Goal: Task Accomplishment & Management: Use online tool/utility

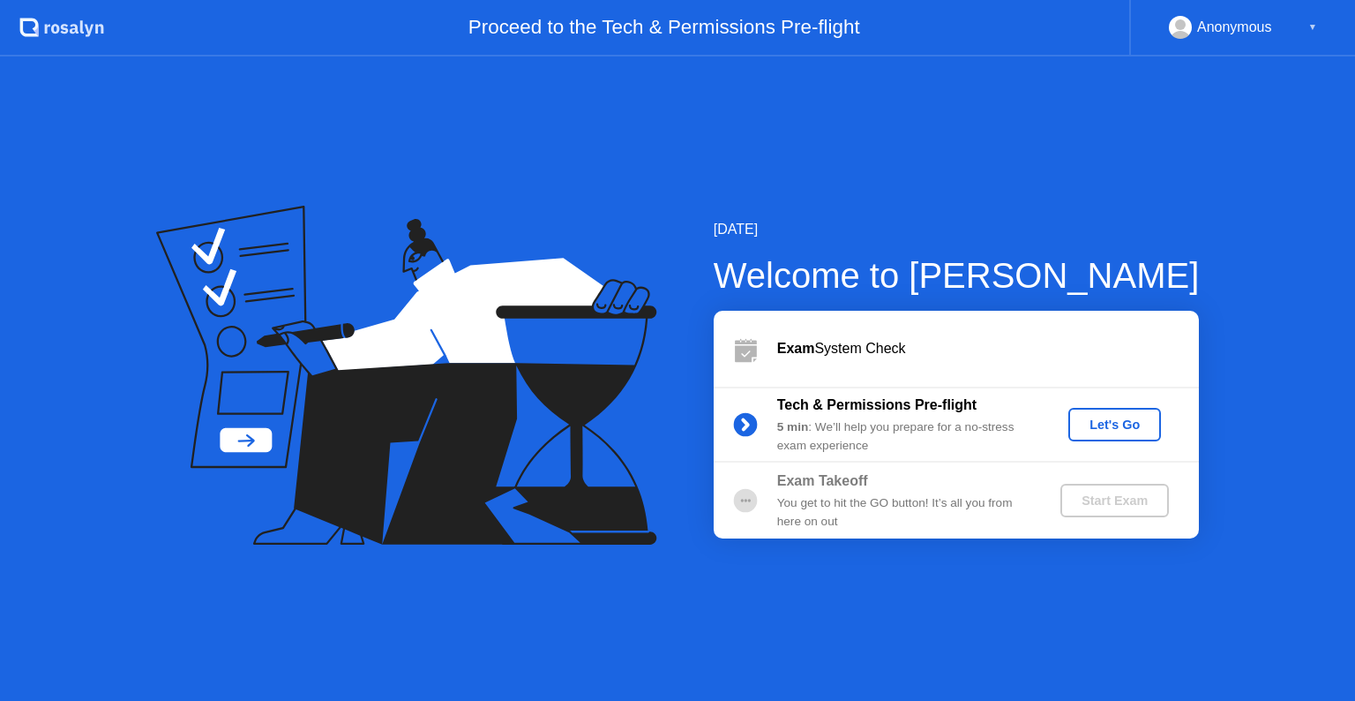
click at [1108, 417] on div "Let's Go" at bounding box center [1115, 424] width 79 height 14
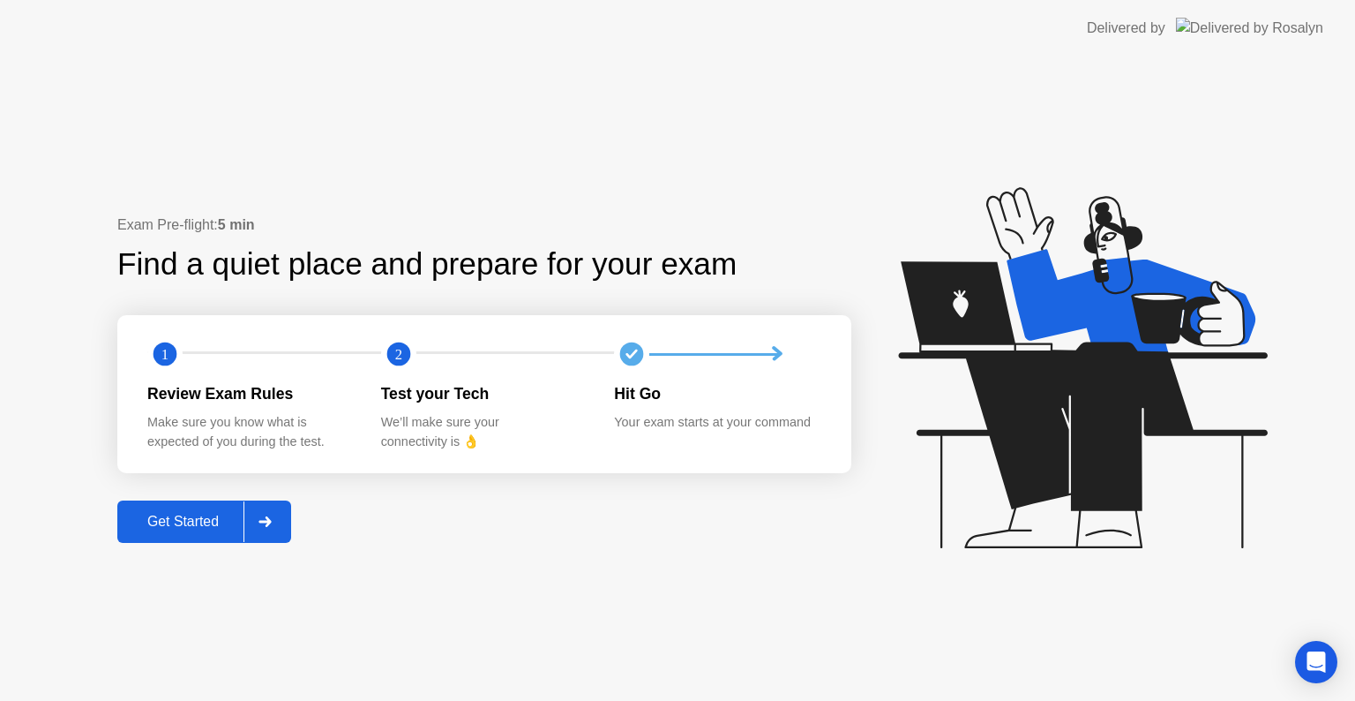
click at [283, 524] on div at bounding box center [265, 521] width 42 height 41
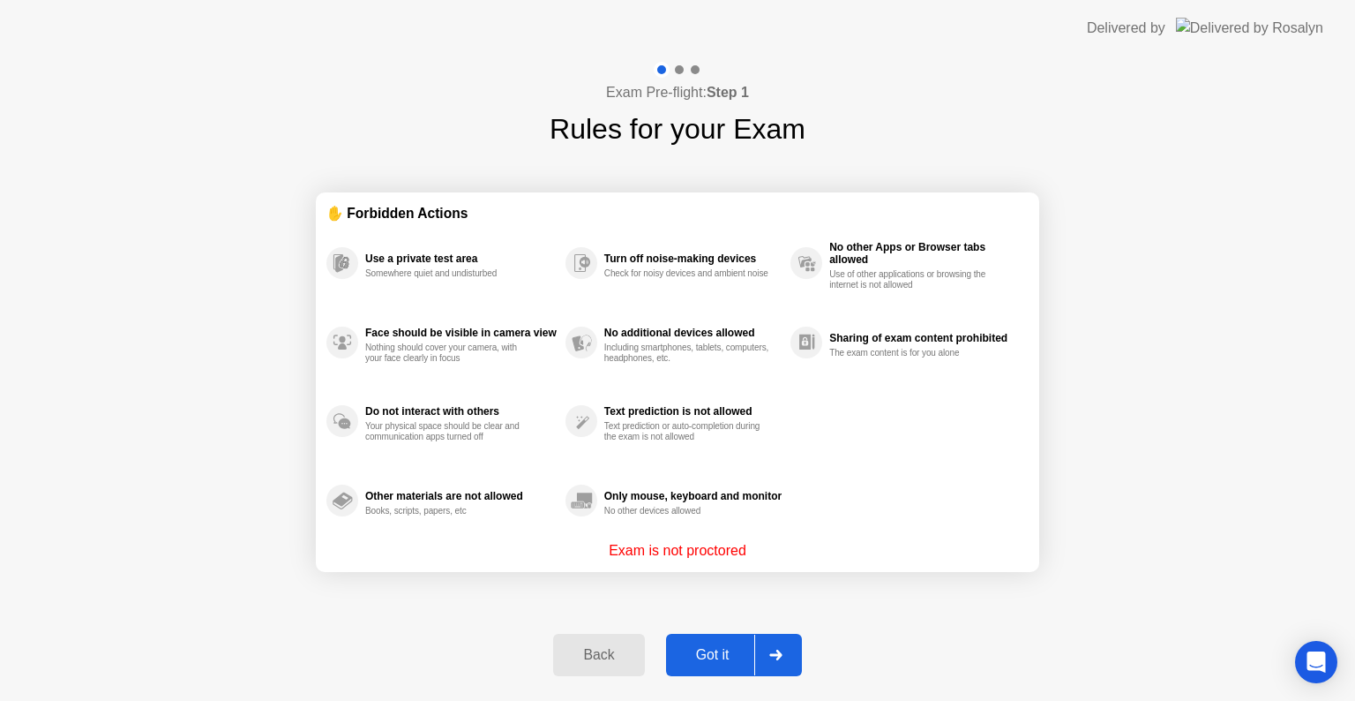
click at [731, 653] on div "Got it" at bounding box center [712, 655] width 83 height 16
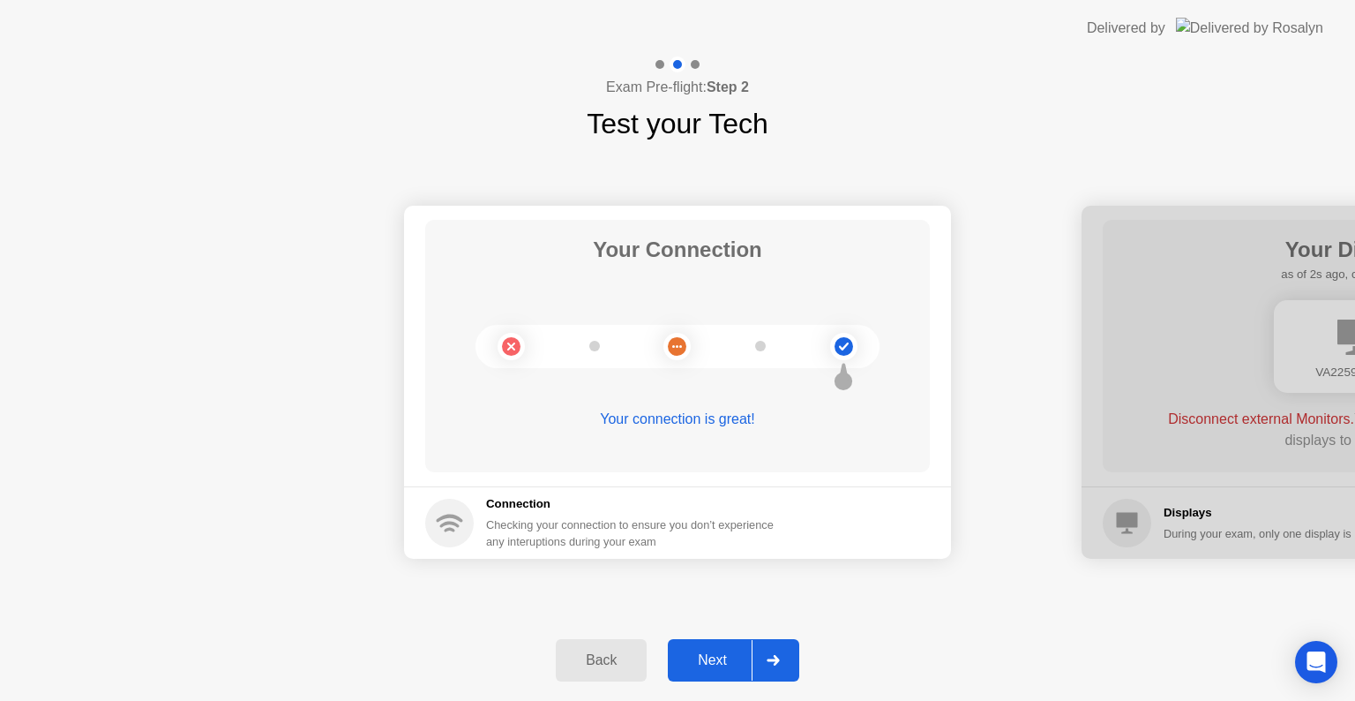
click at [743, 666] on div "Next" at bounding box center [712, 660] width 79 height 16
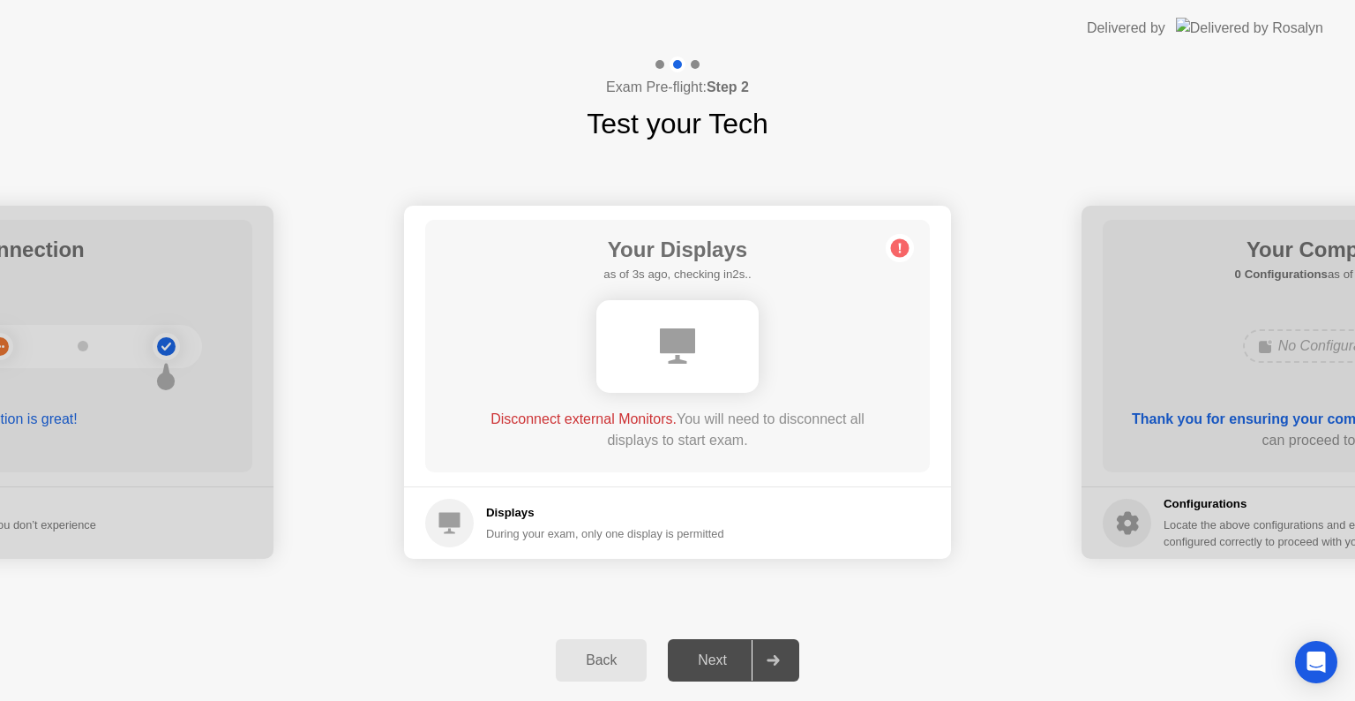
click at [611, 665] on div "Back" at bounding box center [601, 660] width 80 height 16
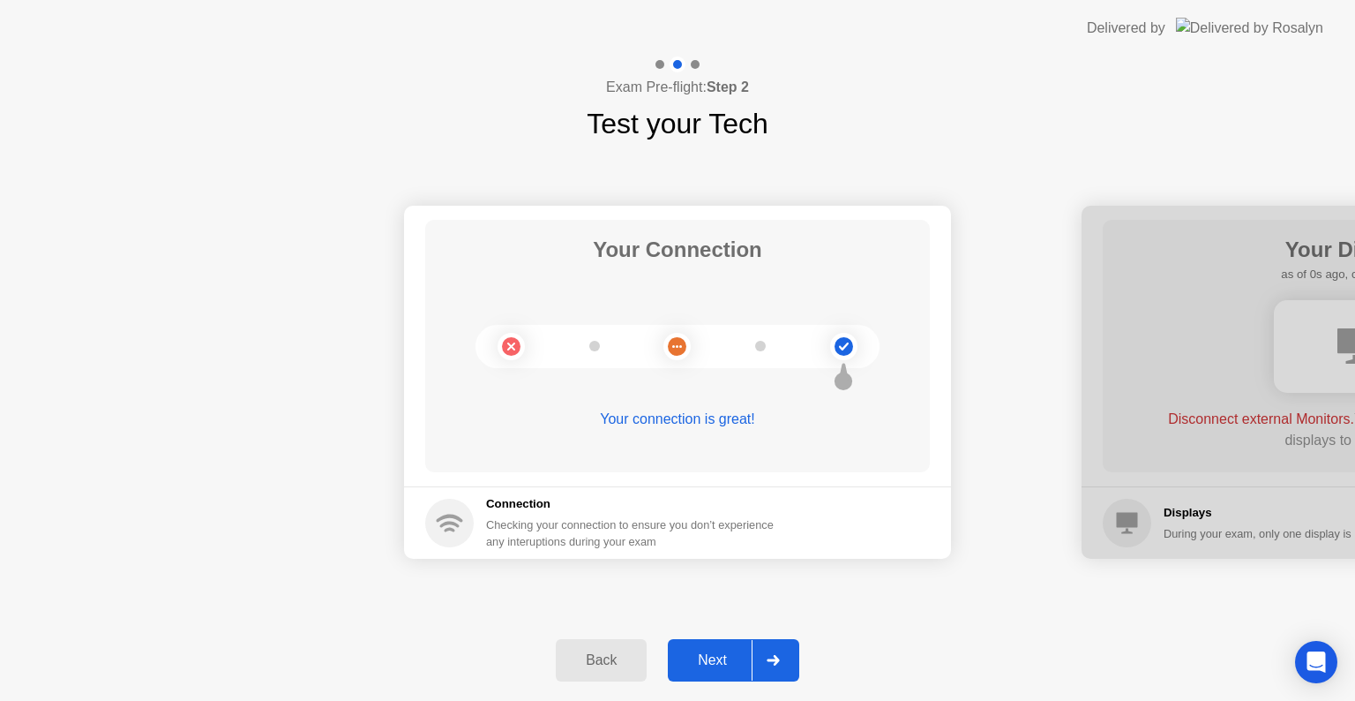
click at [719, 667] on div "Next" at bounding box center [712, 660] width 79 height 16
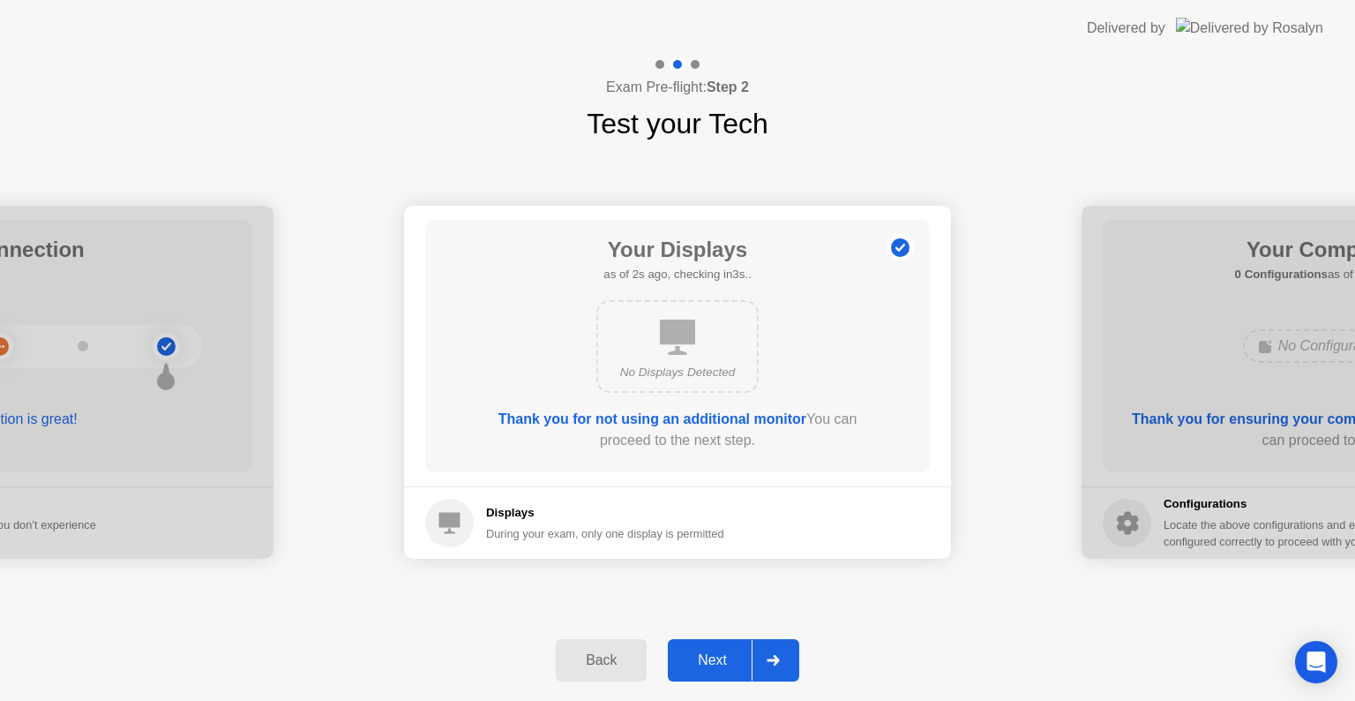
click at [739, 656] on div "Next" at bounding box center [712, 660] width 79 height 16
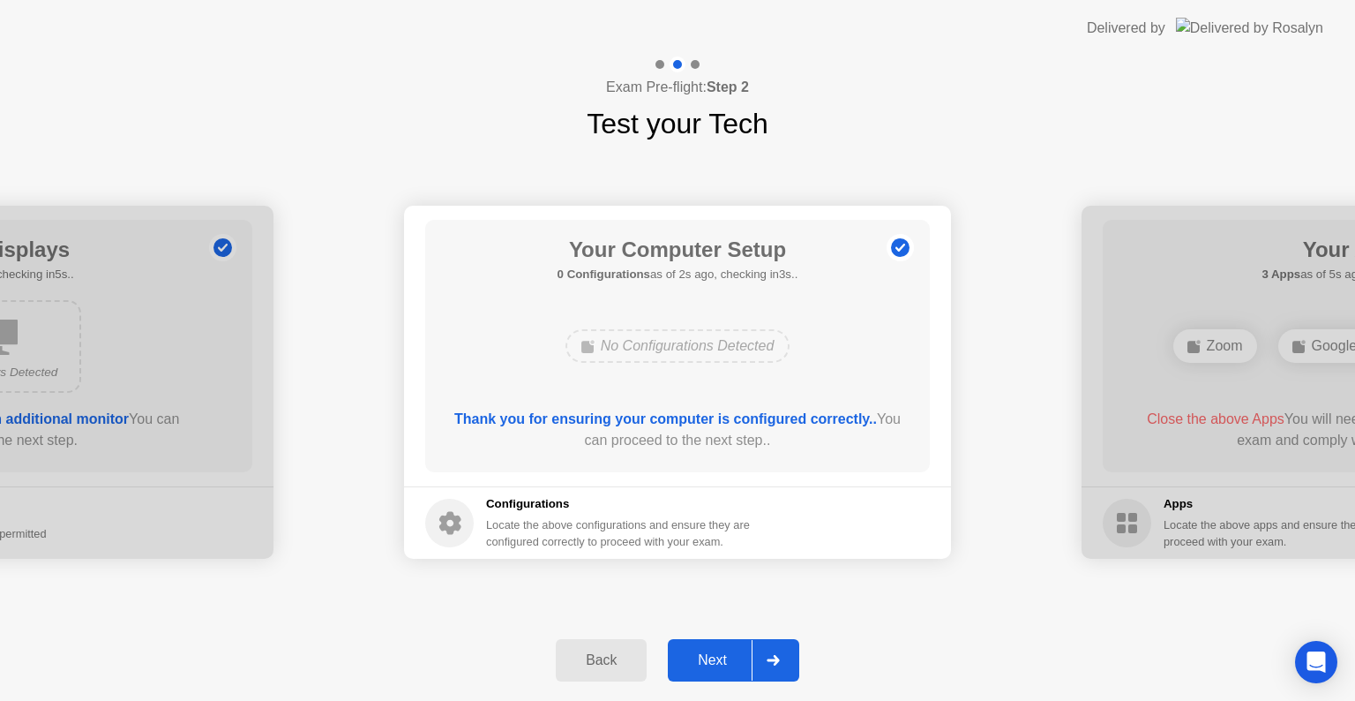
click at [737, 656] on div "Next" at bounding box center [712, 660] width 79 height 16
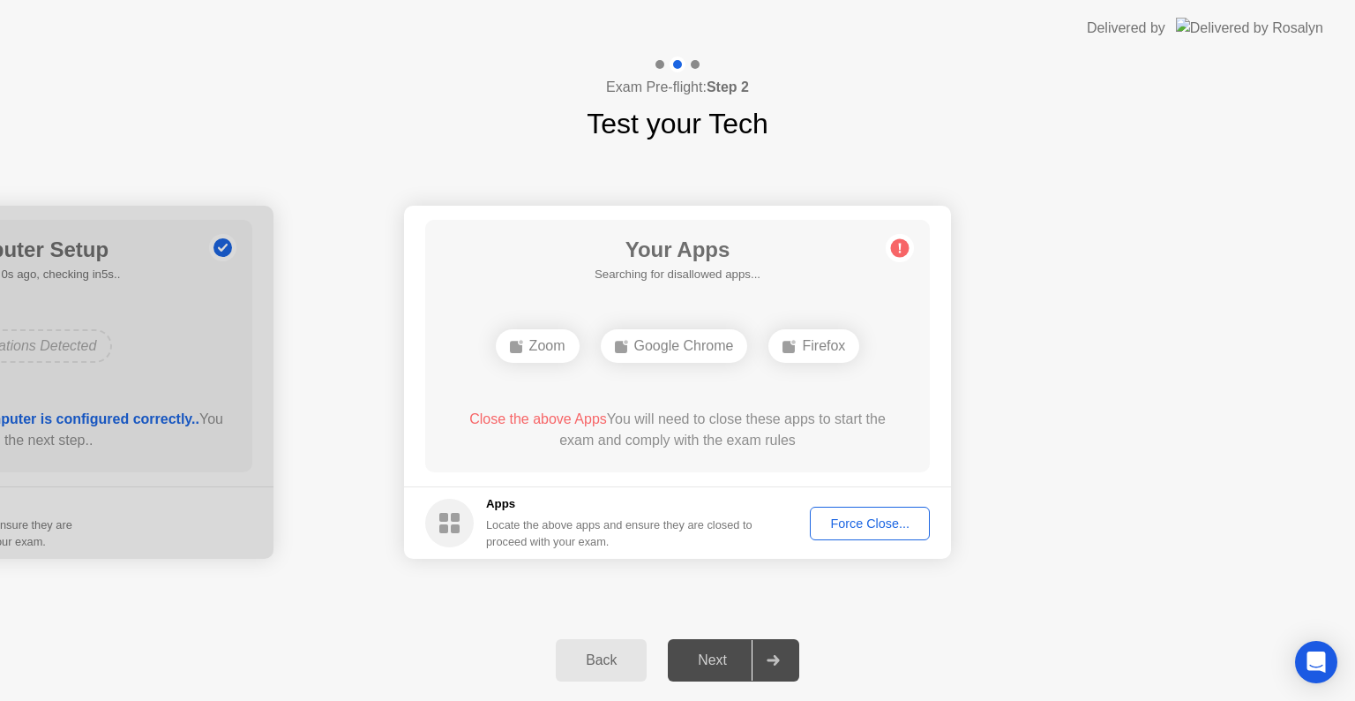
click at [879, 529] on div "Force Close..." at bounding box center [870, 523] width 108 height 14
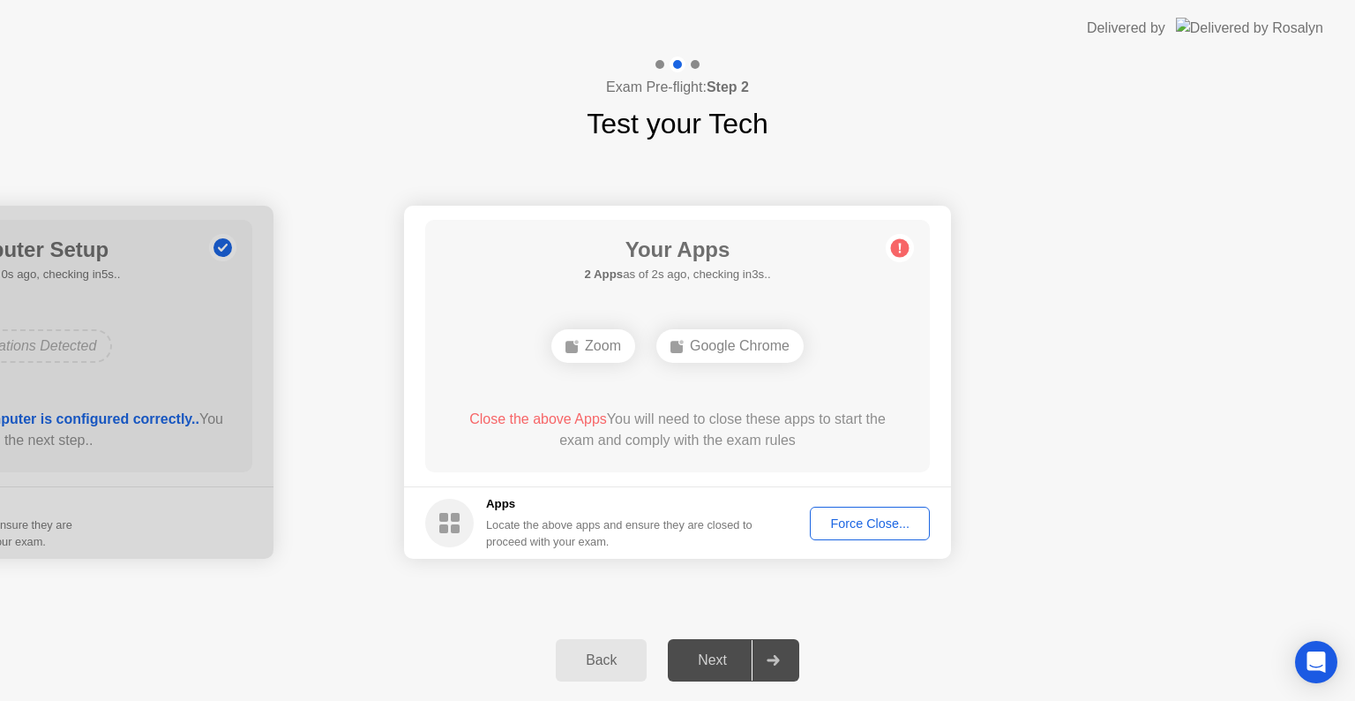
click at [609, 653] on div "Back" at bounding box center [601, 660] width 80 height 16
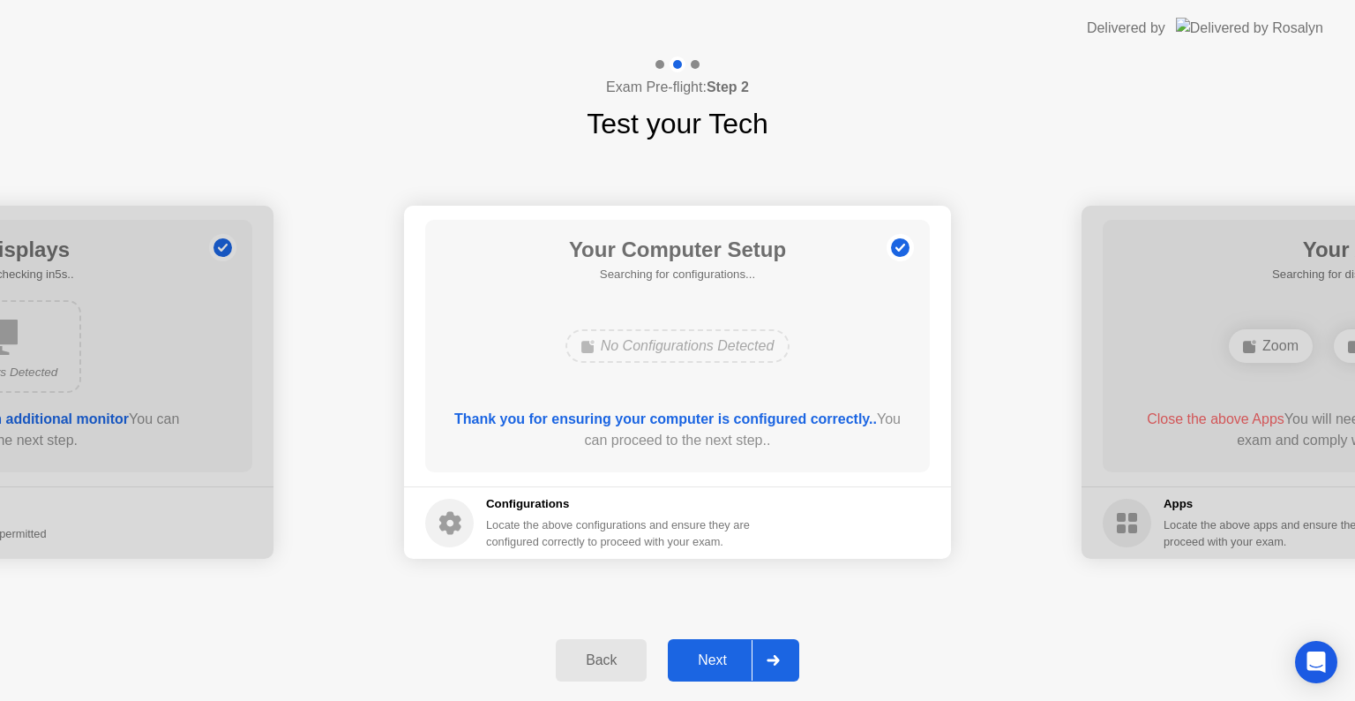
click at [722, 664] on div "Next" at bounding box center [712, 660] width 79 height 16
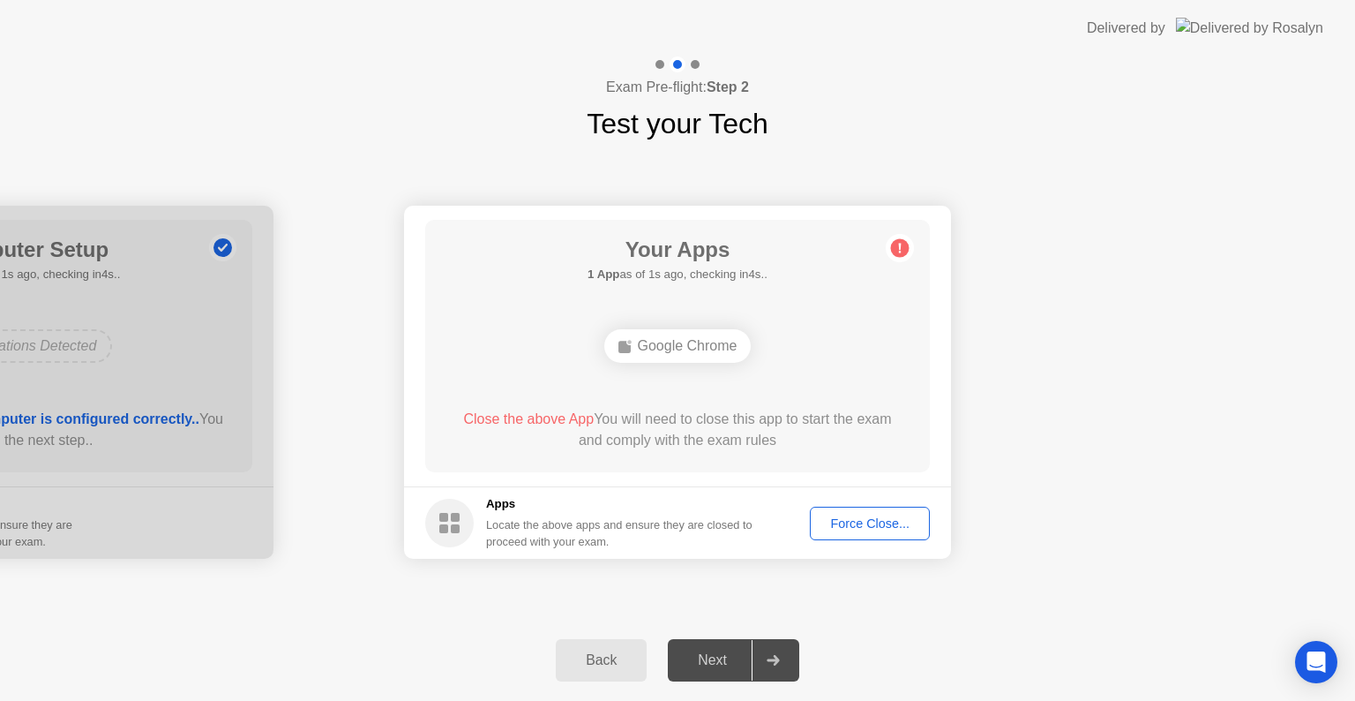
click at [846, 522] on div "Force Close..." at bounding box center [870, 523] width 108 height 14
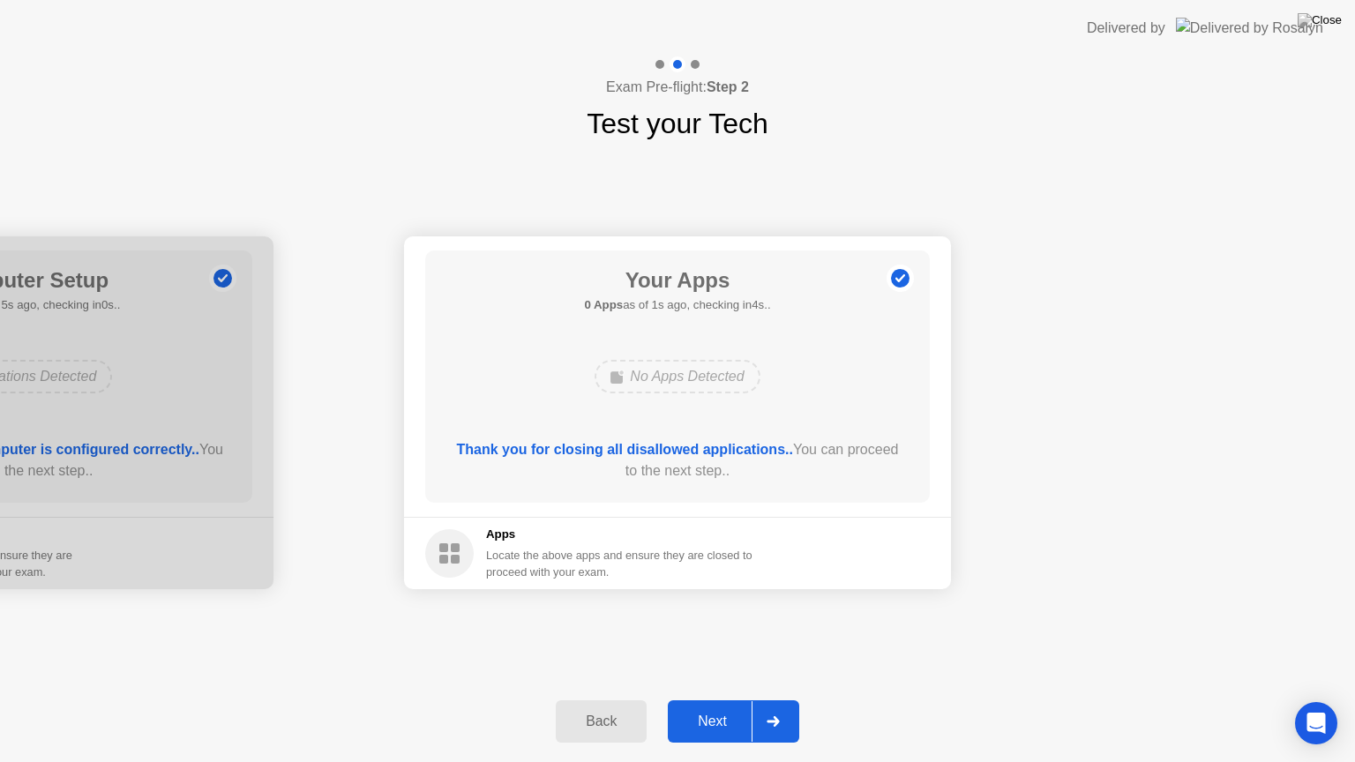
click at [731, 700] on div "Next" at bounding box center [712, 722] width 79 height 16
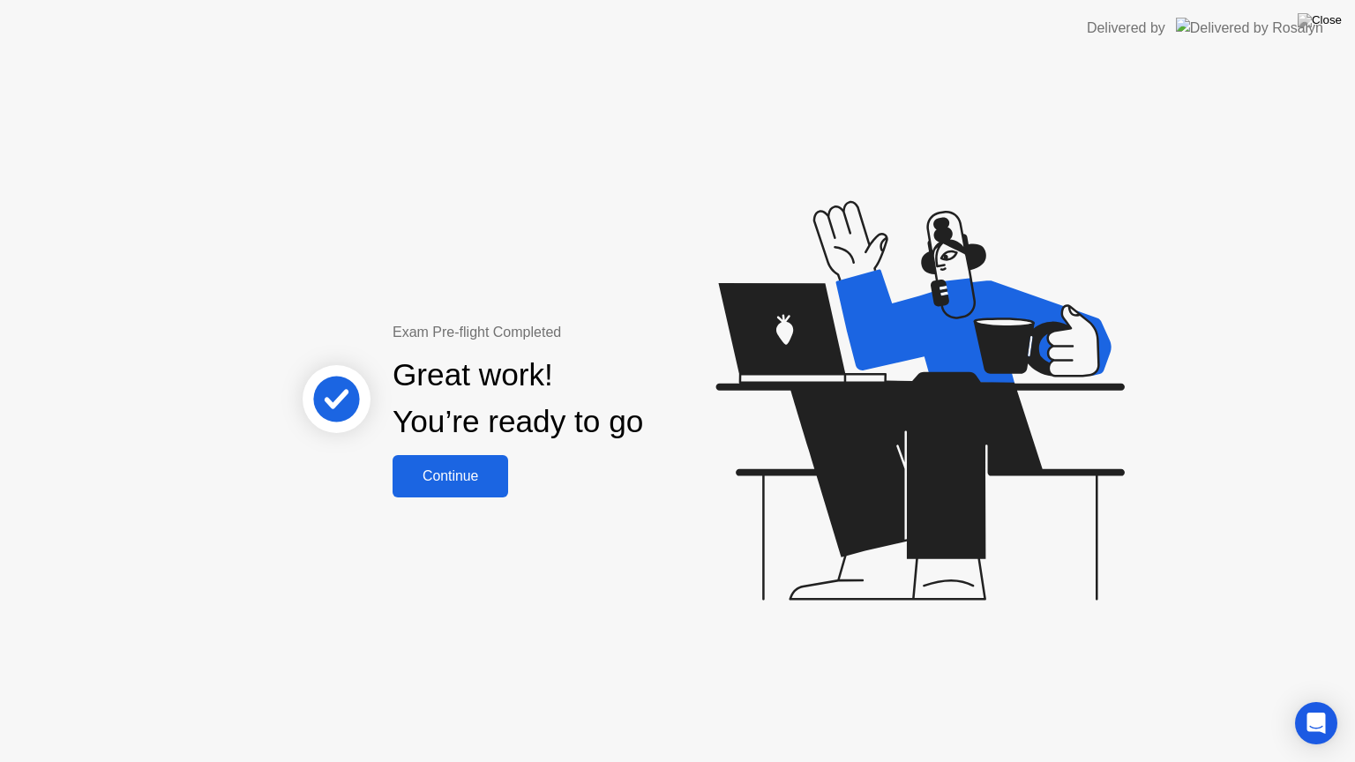
click at [469, 477] on div "Continue" at bounding box center [450, 477] width 105 height 16
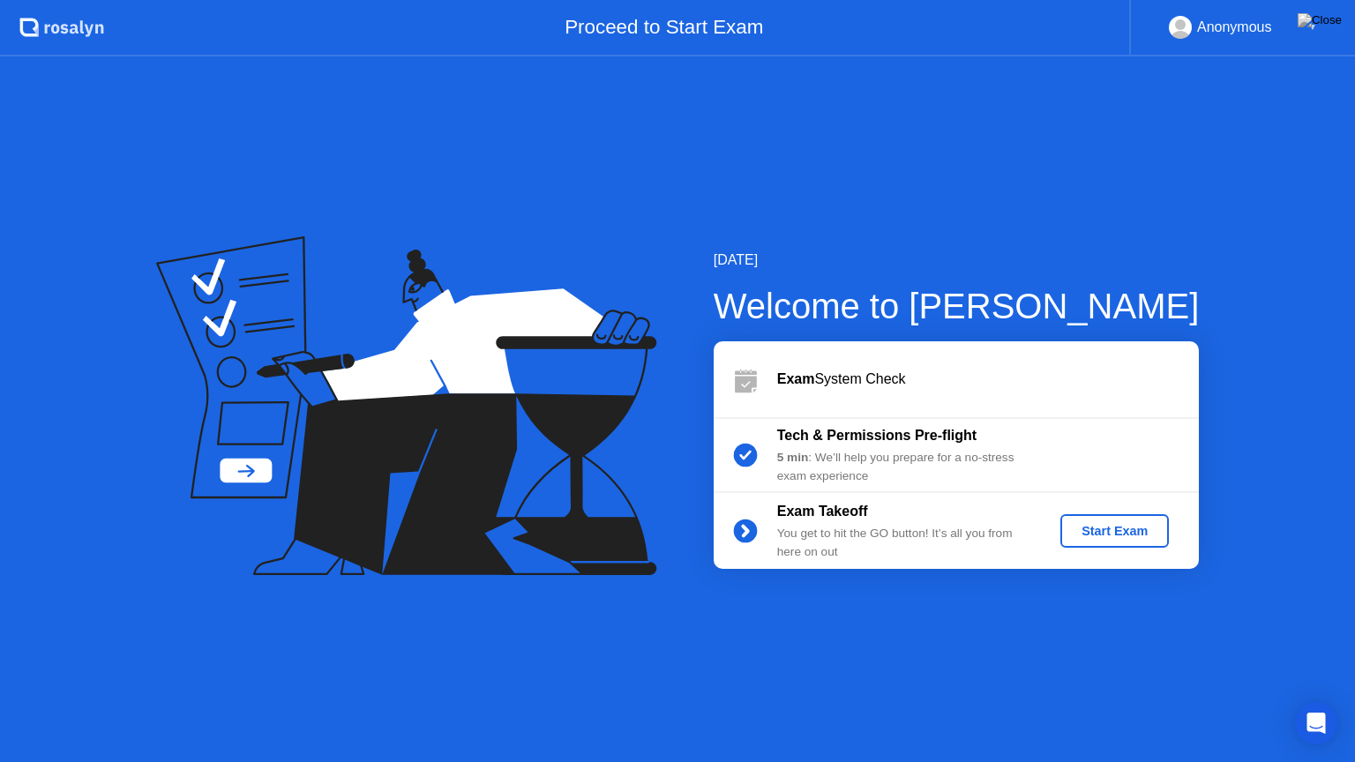
click at [1104, 538] on div "Start Exam" at bounding box center [1115, 531] width 94 height 14
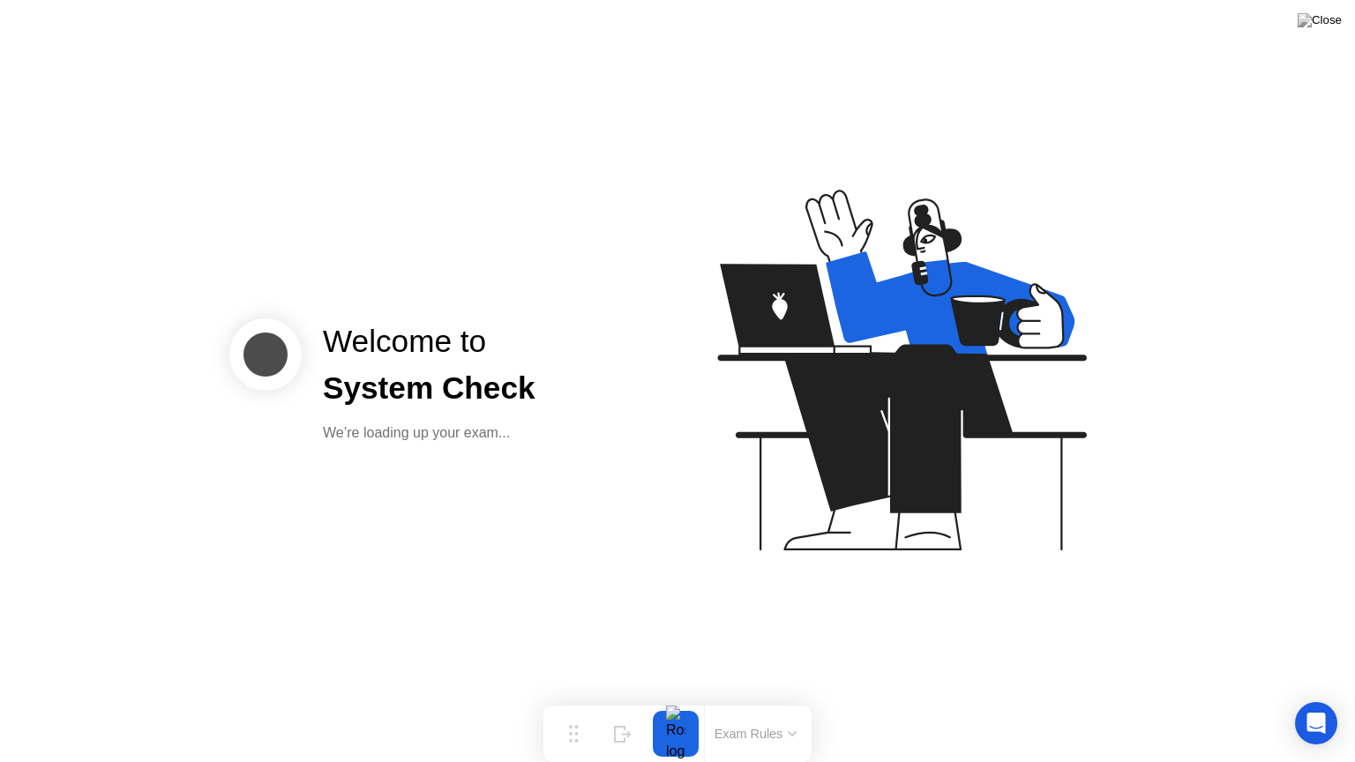
click at [597, 512] on div "Welcome to System Check We’re loading up your exam..." at bounding box center [677, 381] width 1355 height 762
click at [388, 334] on div "Welcome to" at bounding box center [429, 342] width 213 height 47
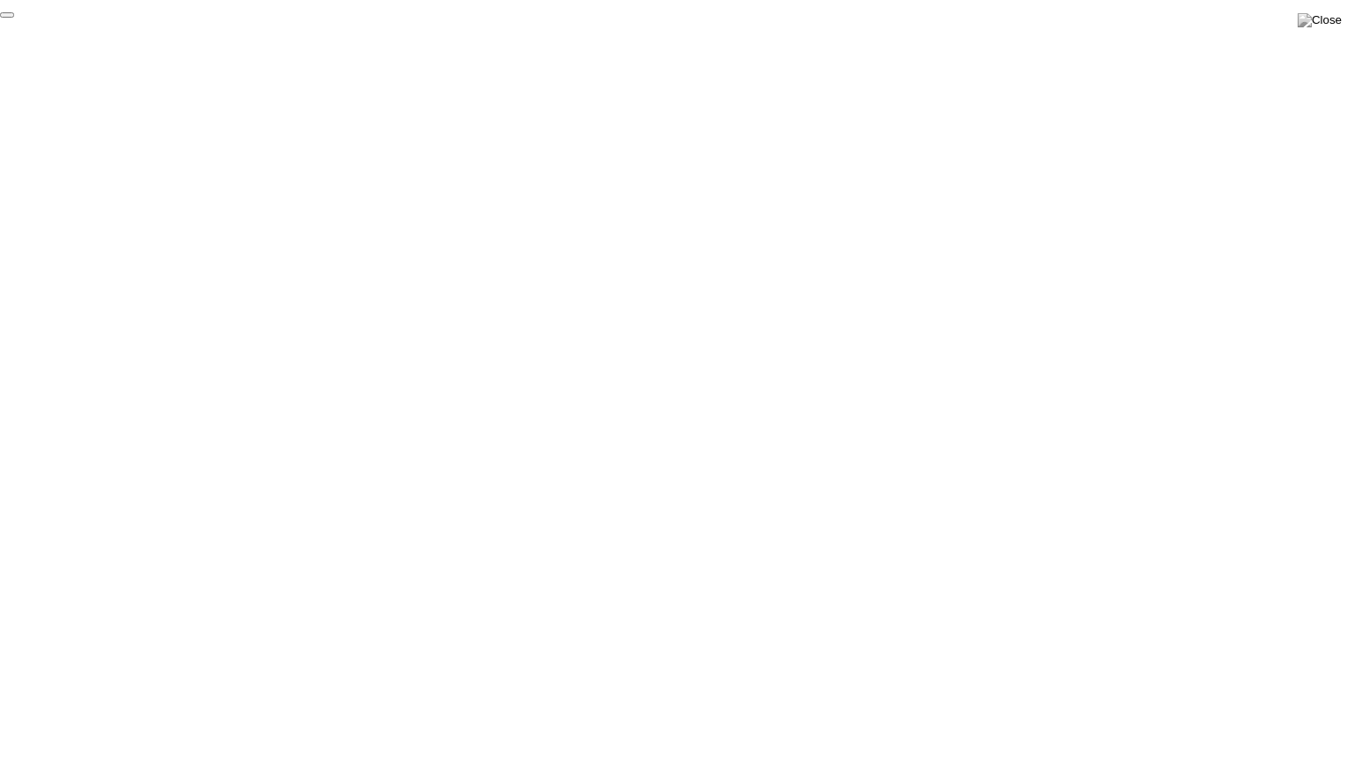
click div "End Proctoring Session"
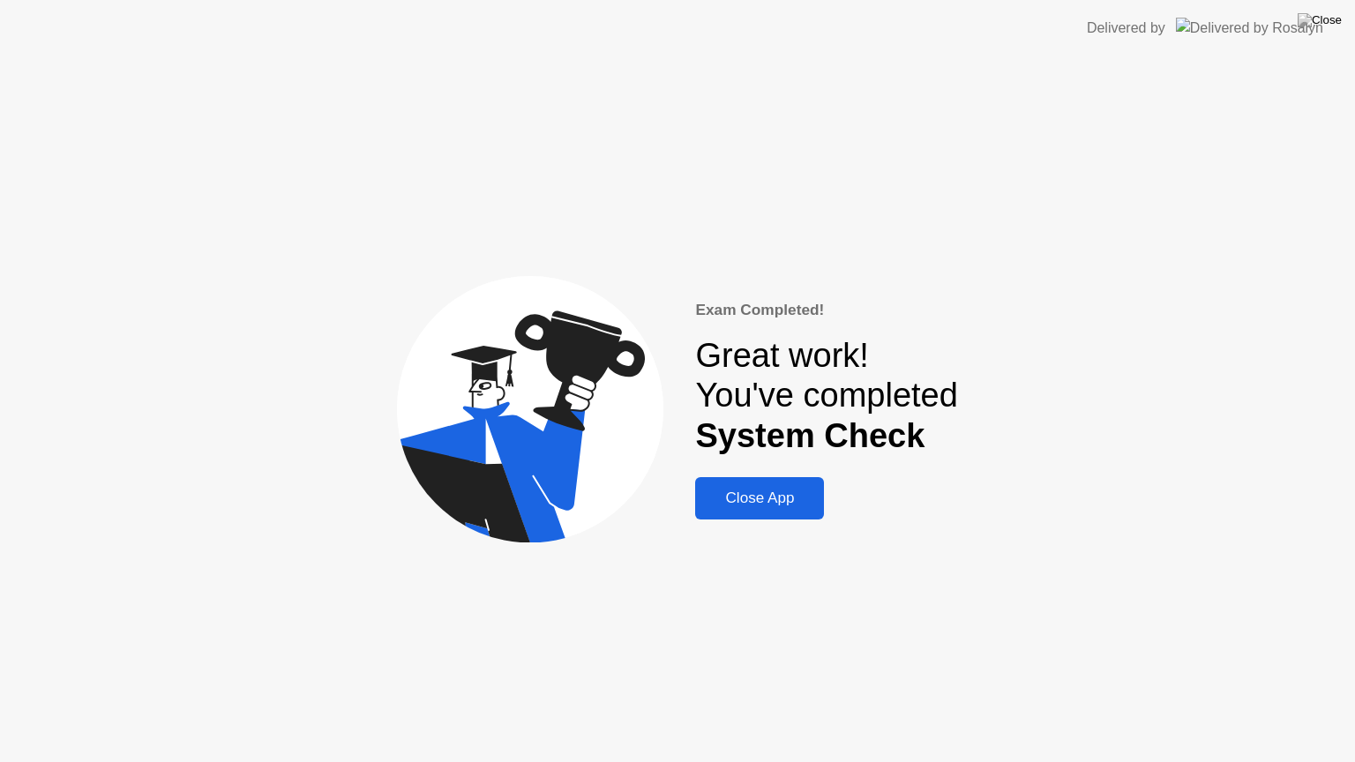
click at [775, 496] on div "Close App" at bounding box center [760, 499] width 118 height 18
